Goal: Task Accomplishment & Management: Complete application form

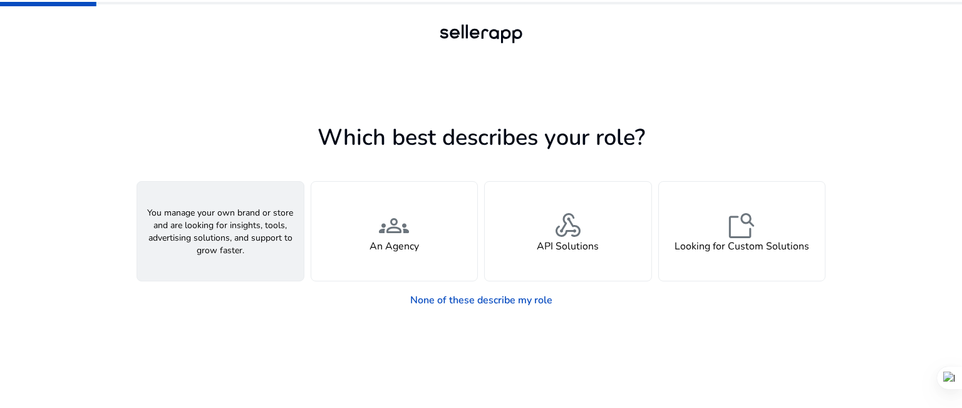
click at [227, 227] on span "person" at bounding box center [220, 225] width 30 height 30
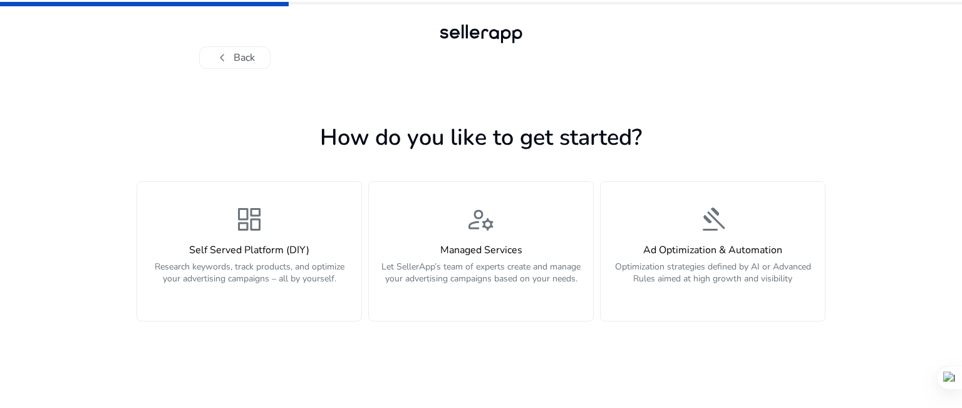
click at [227, 227] on div "dashboard Self Served Platform (DIY) Research keywords, track products, and opt…" at bounding box center [249, 251] width 209 height 94
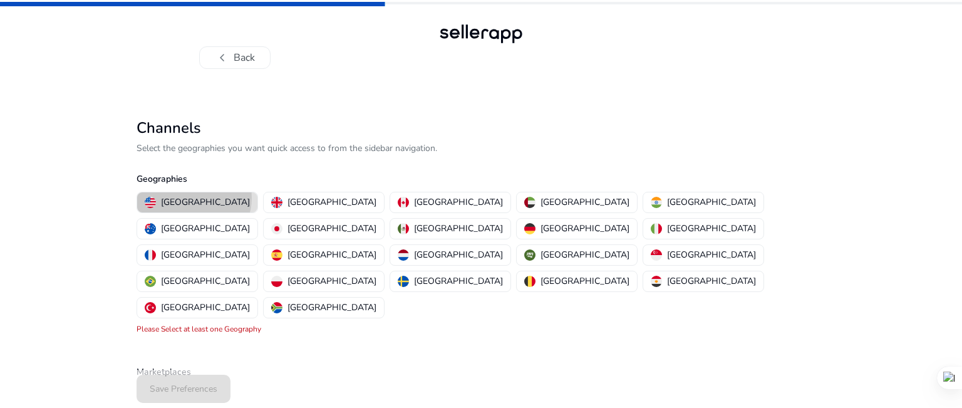
click at [194, 198] on p "[GEOGRAPHIC_DATA]" at bounding box center [205, 201] width 89 height 13
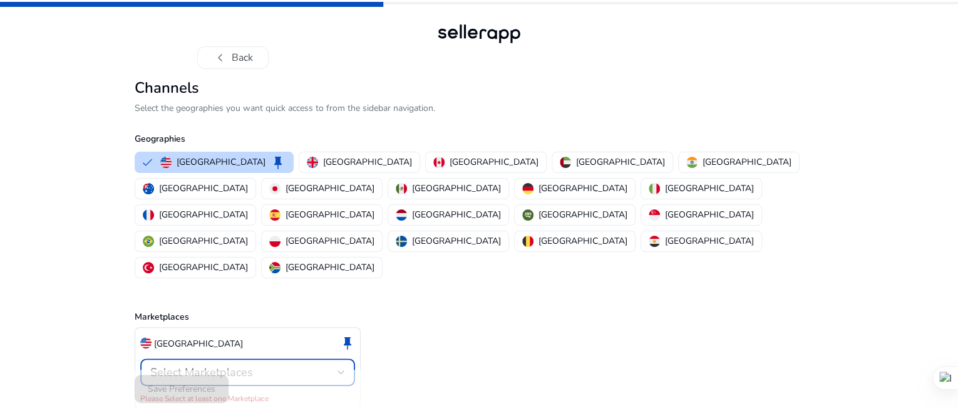
click at [262, 365] on div "Select Marketplaces" at bounding box center [243, 372] width 187 height 14
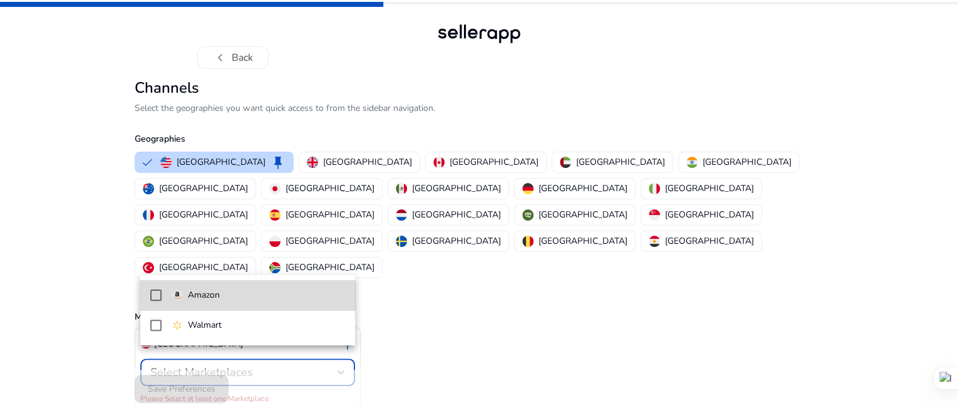
click at [248, 291] on span "Amazon" at bounding box center [259, 295] width 174 height 14
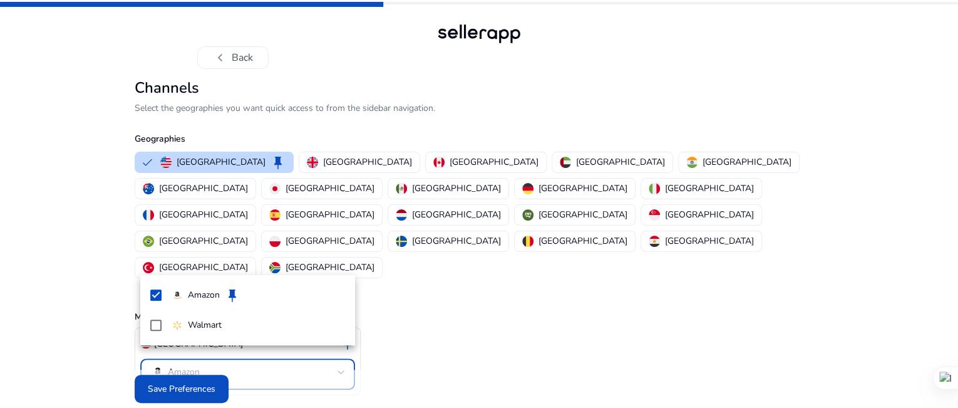
click at [184, 392] on div at bounding box center [479, 204] width 958 height 408
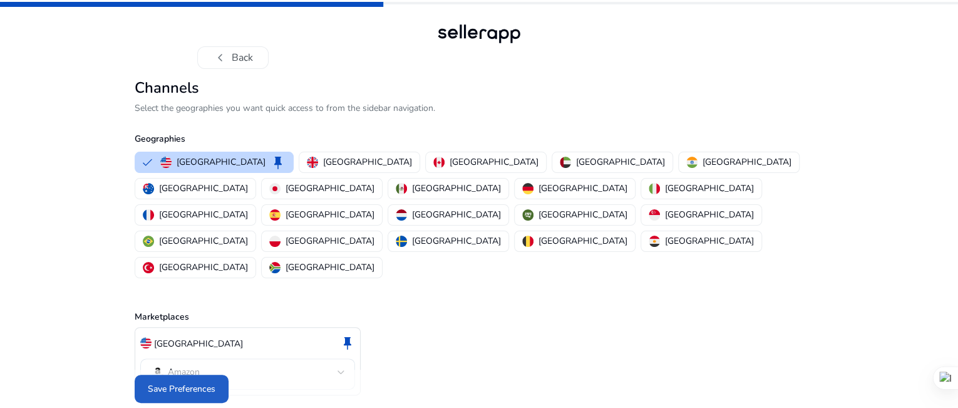
click at [184, 392] on span "Save Preferences" at bounding box center [182, 388] width 68 height 13
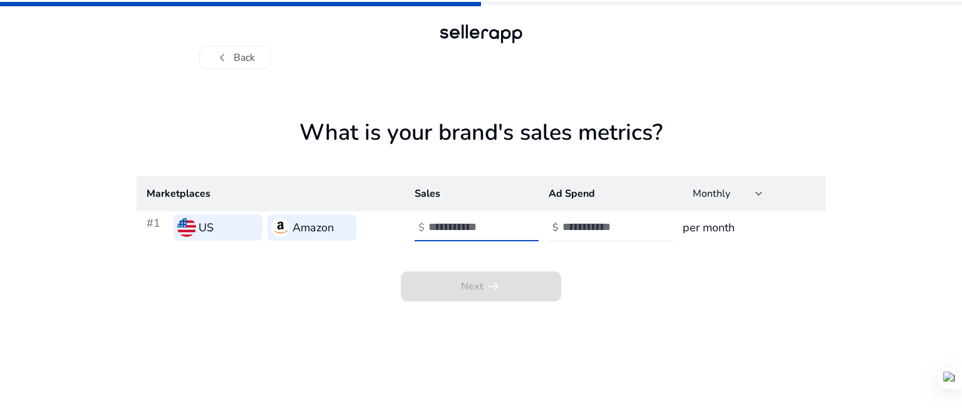
click at [453, 225] on input "number" at bounding box center [470, 227] width 85 height 14
type input "**"
click at [623, 219] on div at bounding box center [618, 228] width 113 height 28
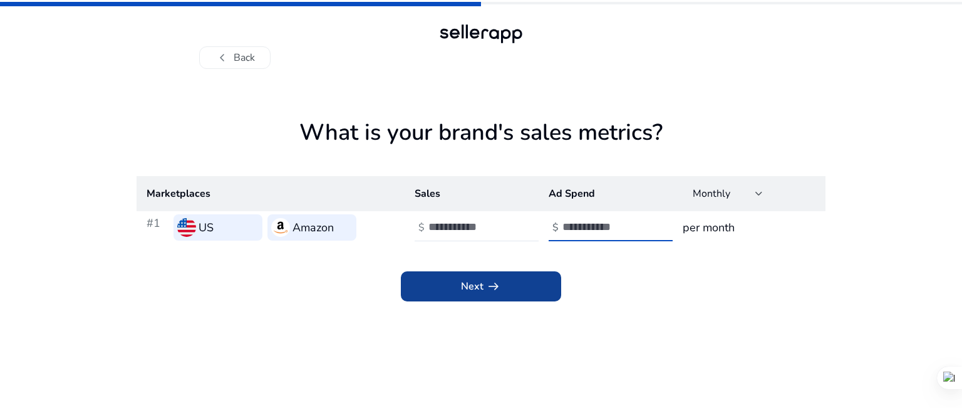
type input "**"
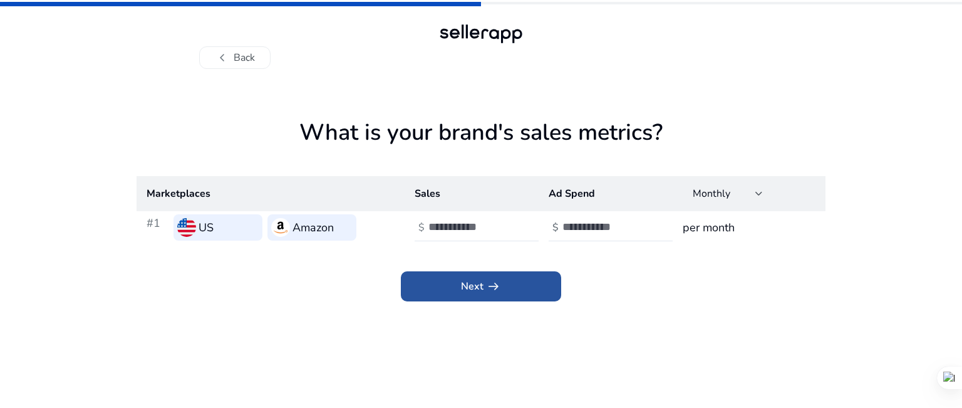
click at [539, 280] on span at bounding box center [481, 286] width 160 height 30
